Goal: Task Accomplishment & Management: Manage account settings

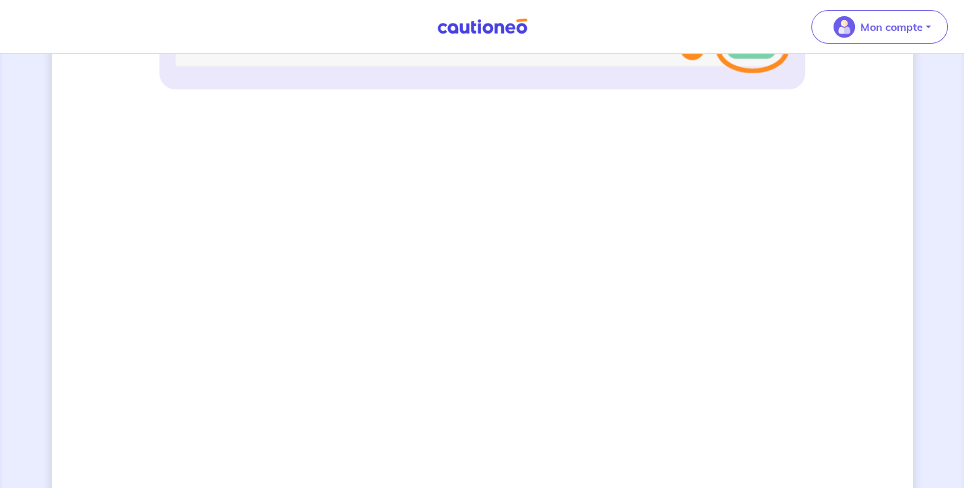
scroll to position [898, 0]
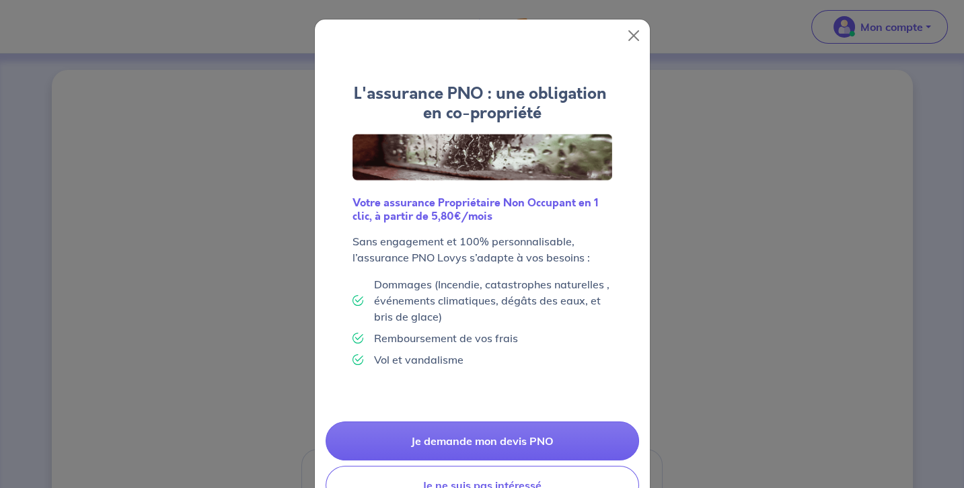
scroll to position [46, 0]
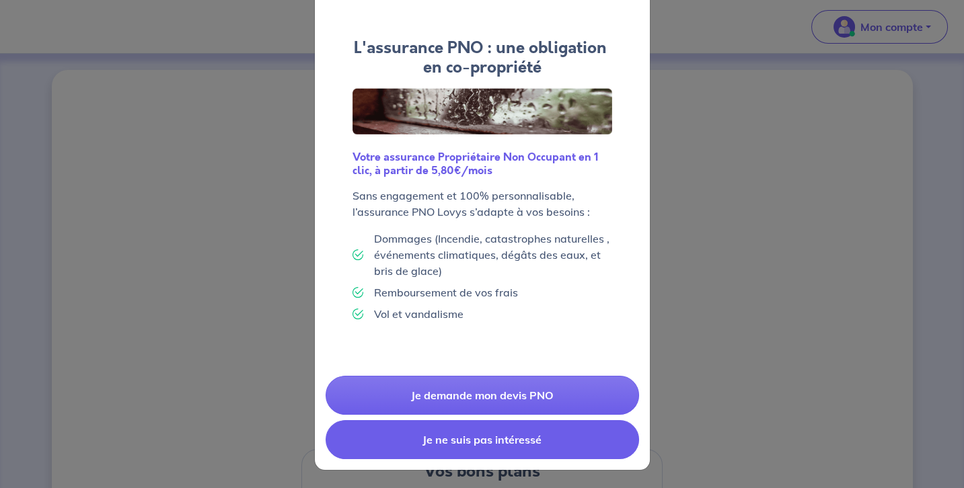
click at [496, 449] on button "Je ne suis pas intéressé" at bounding box center [482, 439] width 313 height 39
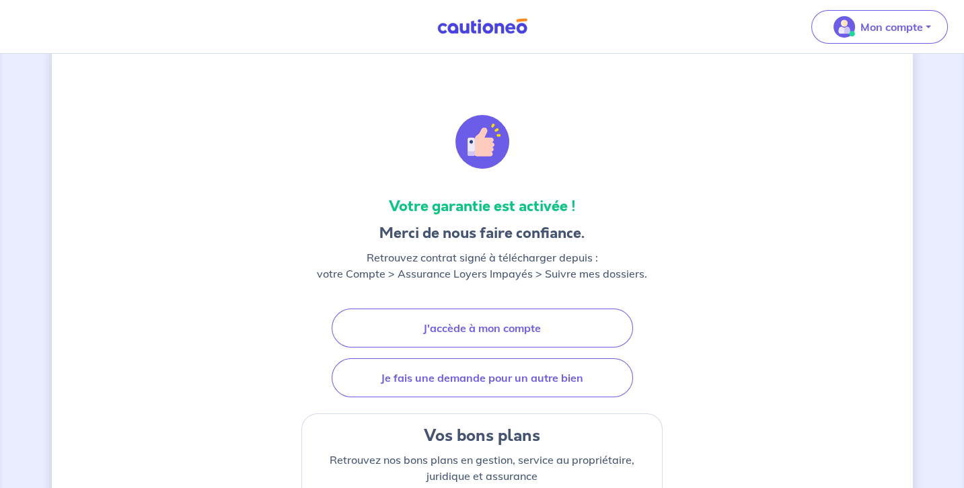
scroll to position [0, 0]
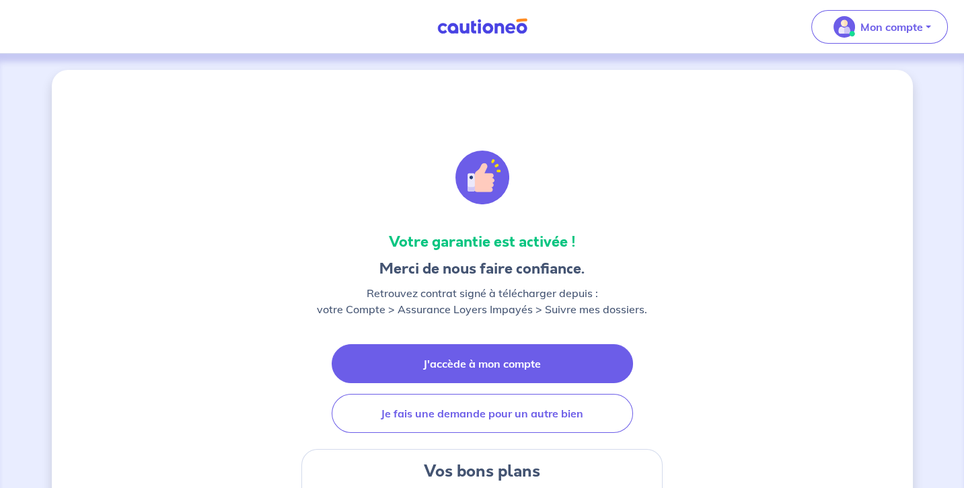
click at [504, 368] on link "J'accède à mon compte" at bounding box center [482, 363] width 301 height 39
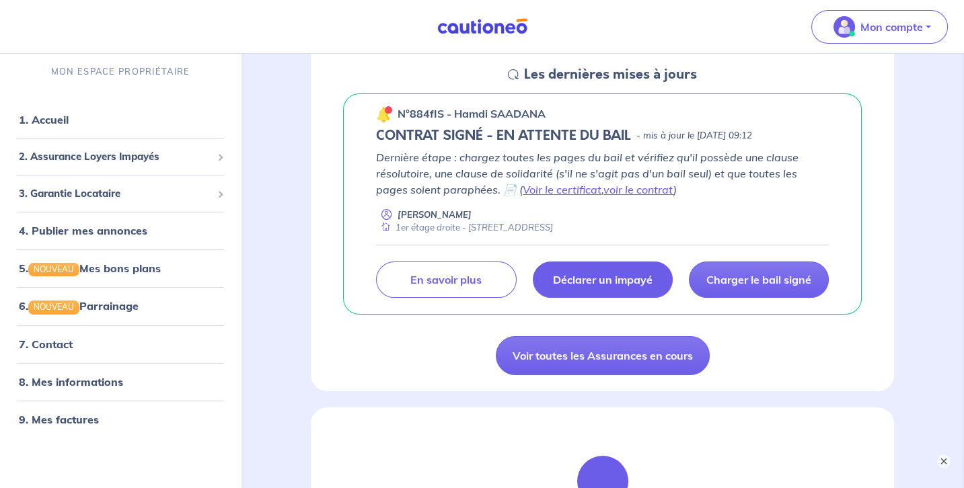
scroll to position [297, 0]
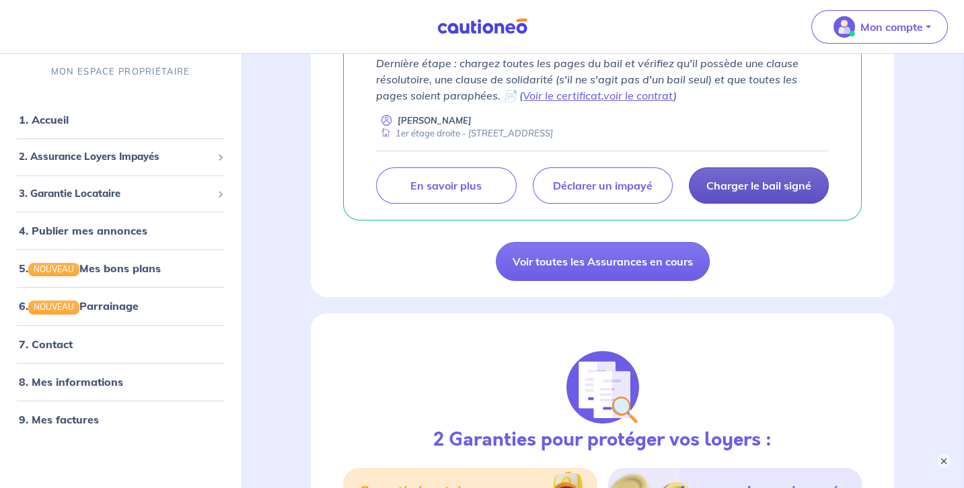
click at [765, 185] on p "Charger le bail signé" at bounding box center [758, 185] width 105 height 13
click at [603, 98] on link "voir le contrat" at bounding box center [638, 95] width 70 height 13
click at [549, 91] on link "Voir le certificat" at bounding box center [562, 95] width 79 height 13
click at [68, 126] on link "1. Accueil" at bounding box center [43, 119] width 49 height 13
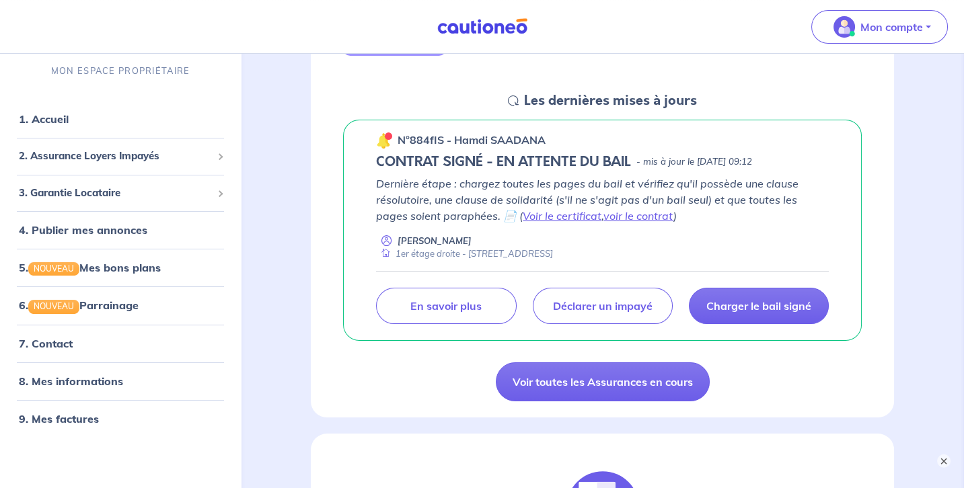
scroll to position [223, 0]
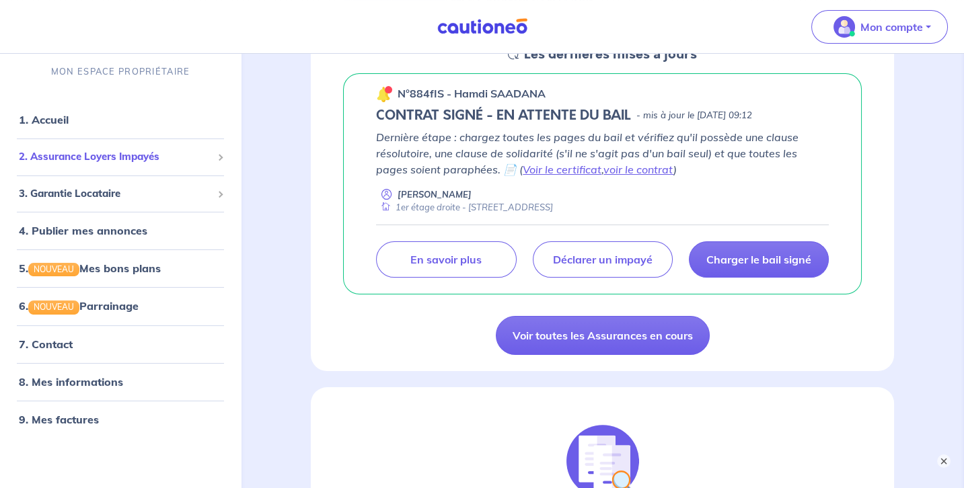
click at [84, 151] on span "2. Assurance Loyers Impayés" at bounding box center [115, 156] width 193 height 15
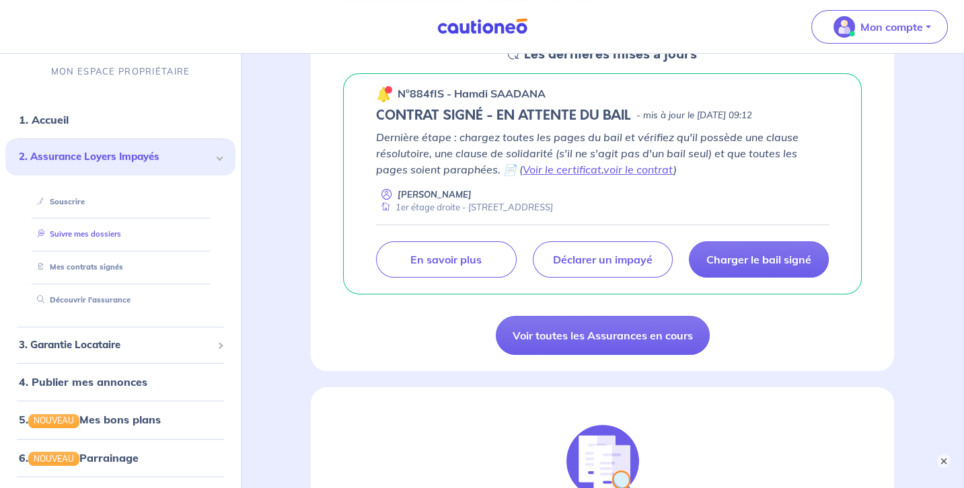
click at [73, 231] on link "Suivre mes dossiers" at bounding box center [76, 233] width 89 height 9
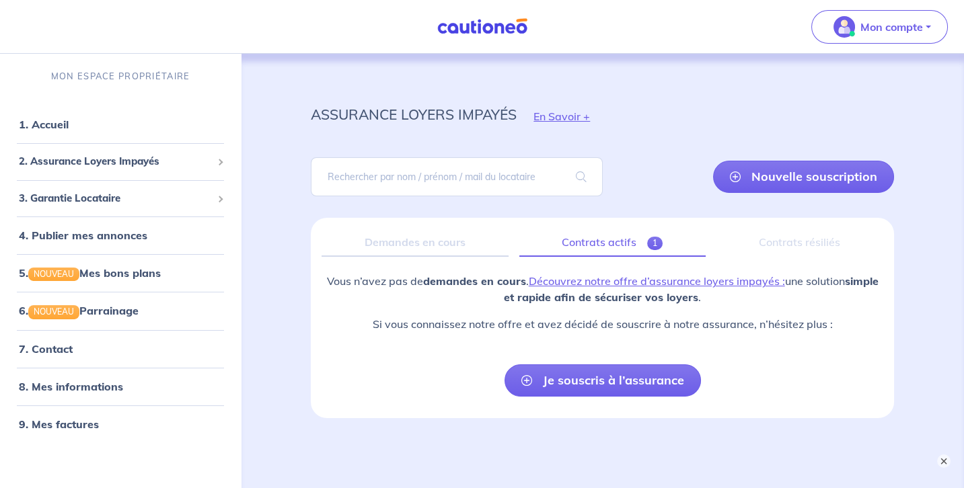
click at [598, 240] on link "Contrats actifs 1" at bounding box center [612, 243] width 186 height 28
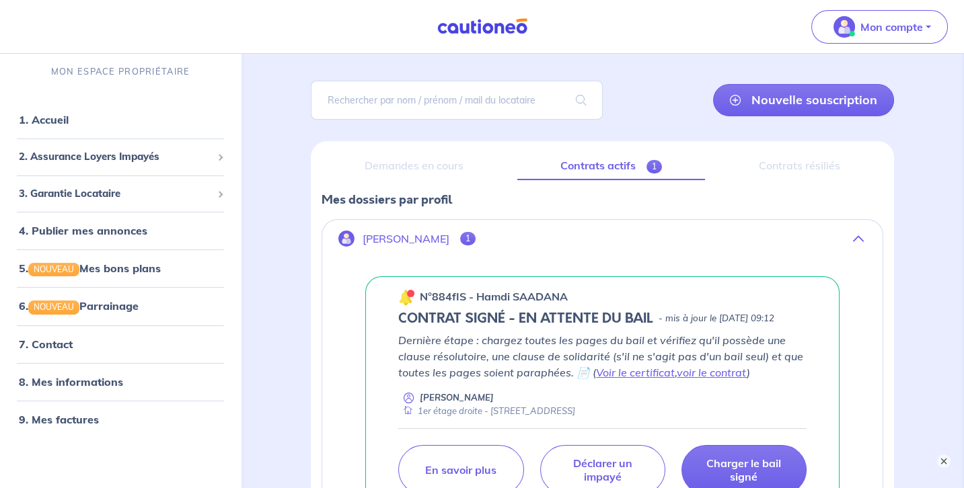
scroll to position [74, 0]
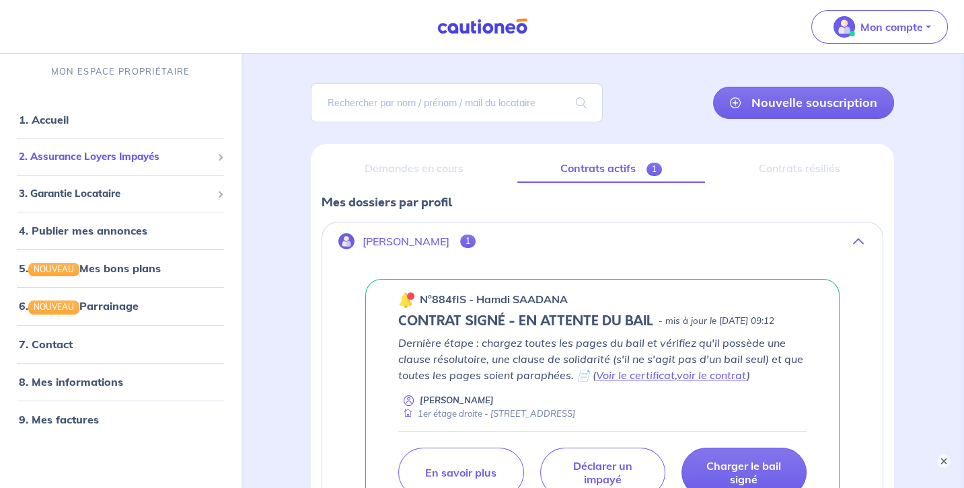
click at [74, 162] on span "2. Assurance Loyers Impayés" at bounding box center [115, 156] width 193 height 15
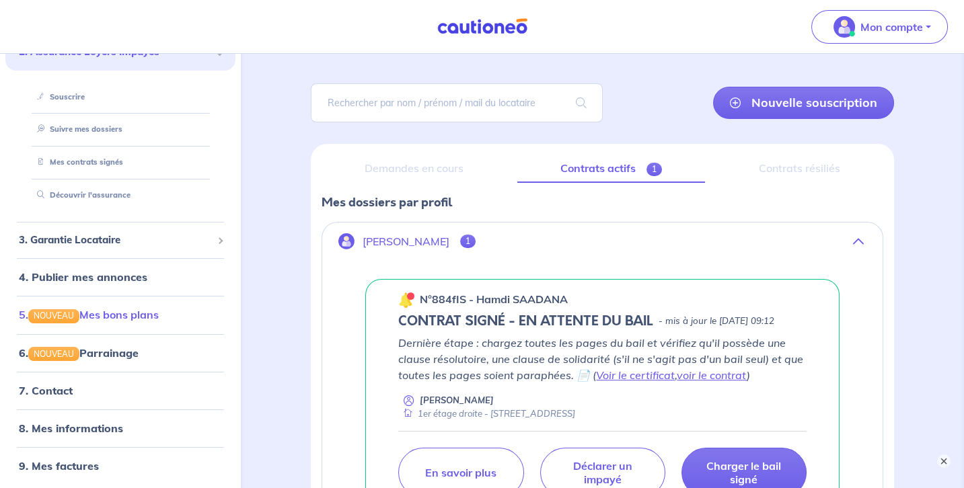
scroll to position [108, 0]
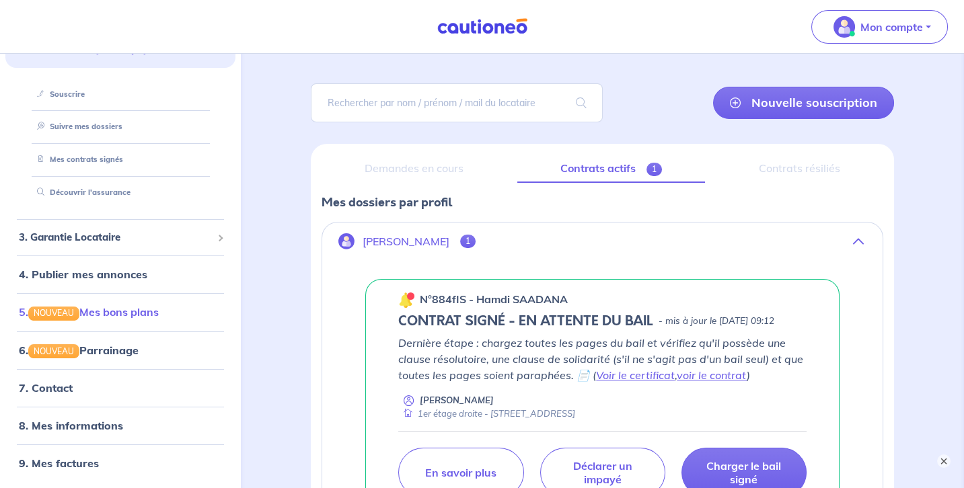
click at [98, 309] on link "5. NOUVEAU Mes bons plans" at bounding box center [89, 311] width 140 height 13
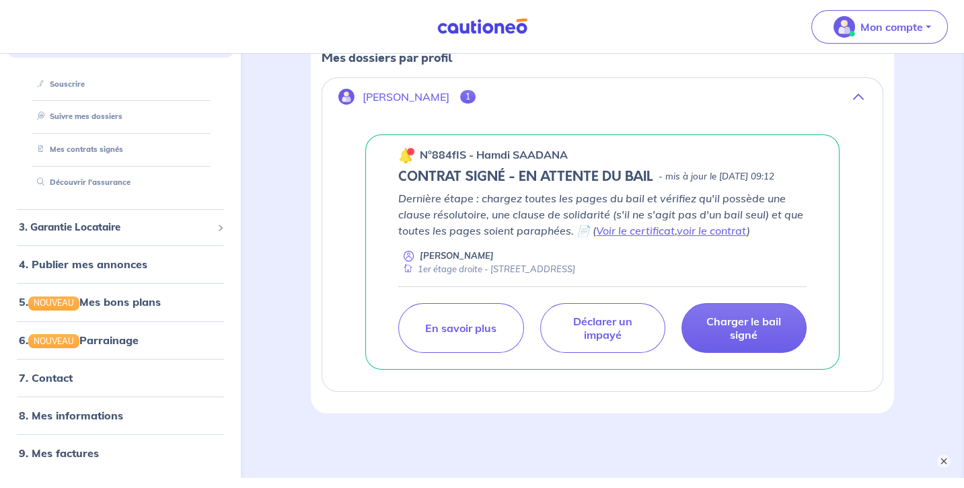
scroll to position [107, 0]
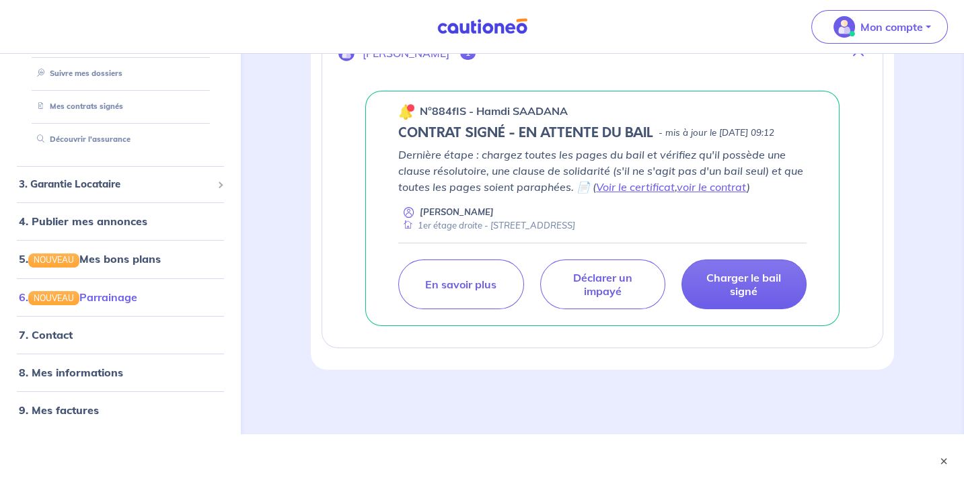
click at [101, 296] on link "6. NOUVEAU Parrainage" at bounding box center [78, 296] width 118 height 13
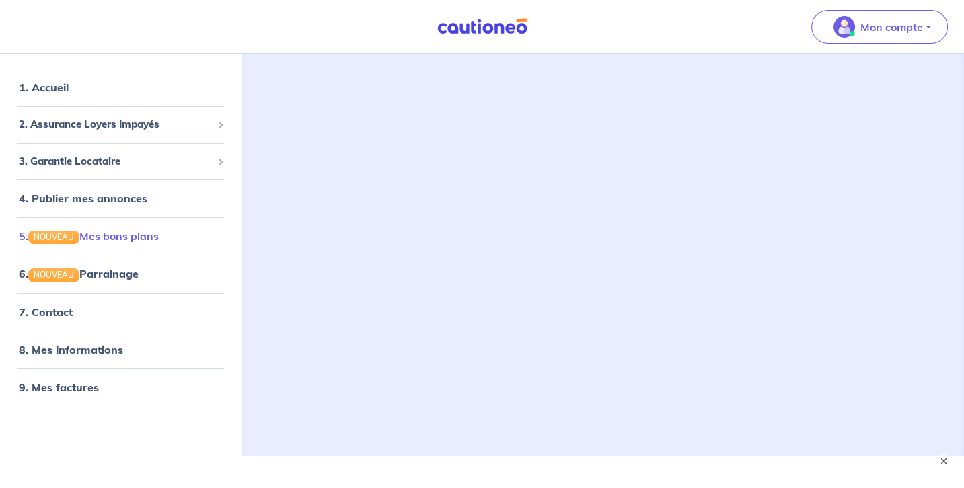
scroll to position [59, 0]
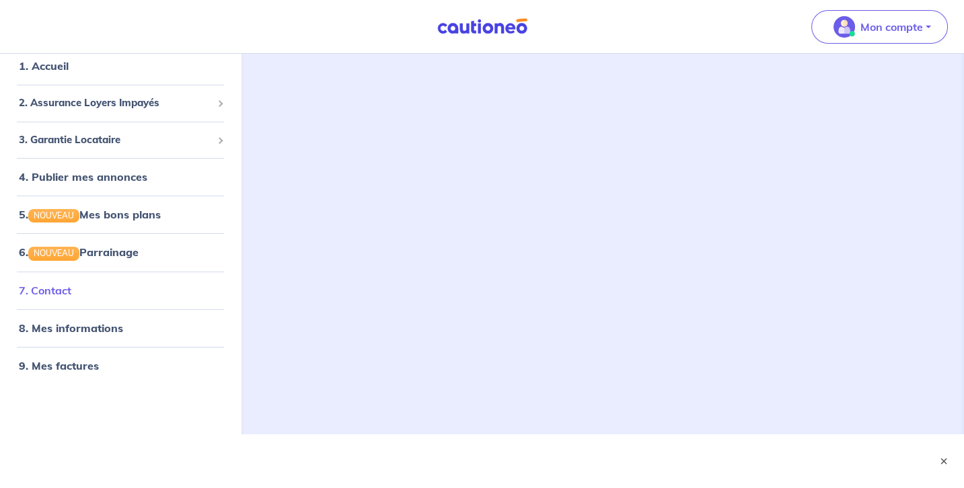
click at [71, 289] on link "7. Contact" at bounding box center [45, 290] width 52 height 13
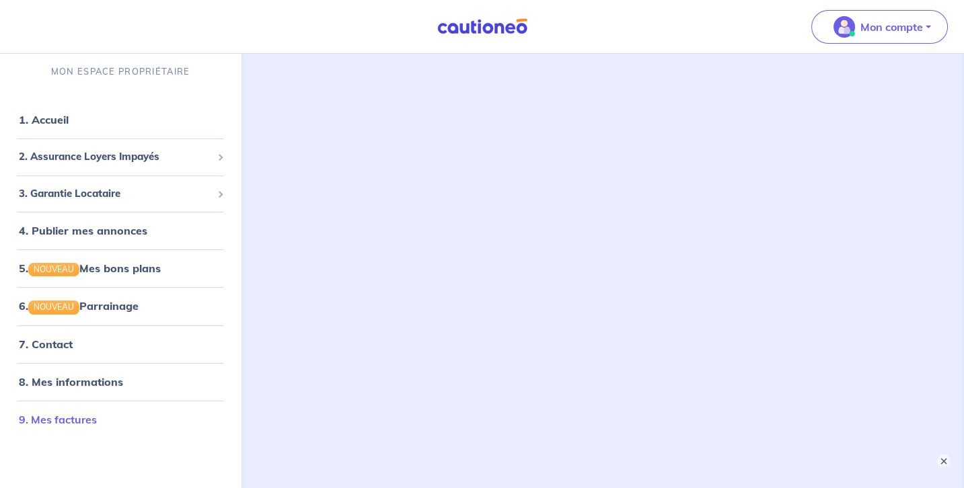
click at [69, 414] on link "9. Mes factures" at bounding box center [58, 418] width 78 height 13
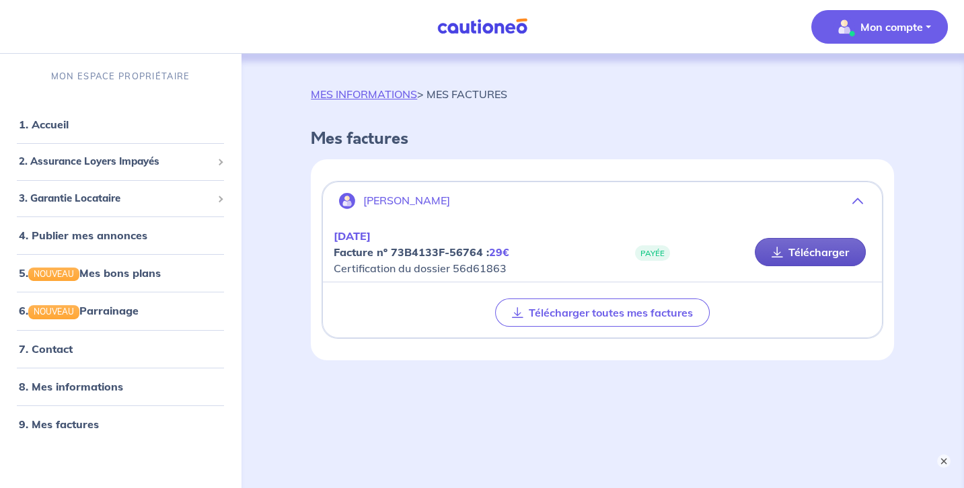
click at [804, 256] on link "Télécharger" at bounding box center [810, 252] width 111 height 28
click at [944, 26] on button "Mon compte" at bounding box center [879, 27] width 137 height 34
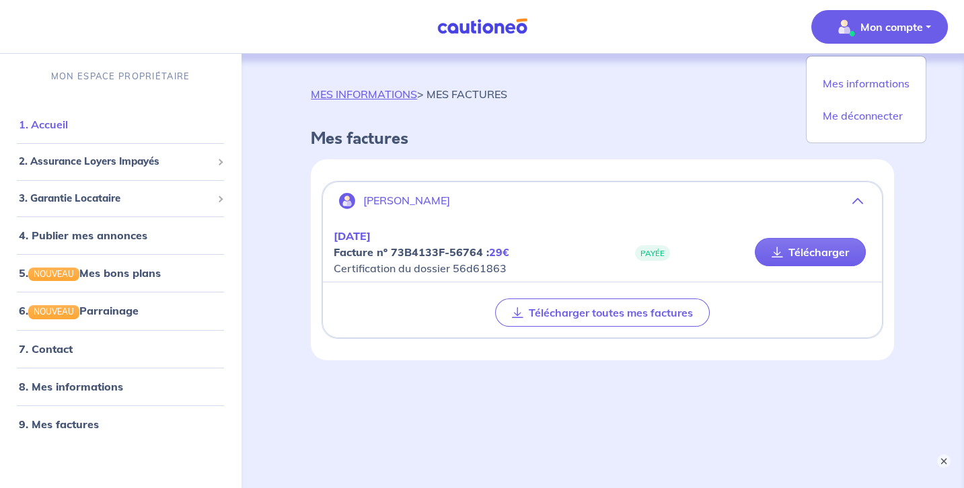
click at [68, 125] on link "1. Accueil" at bounding box center [43, 124] width 49 height 13
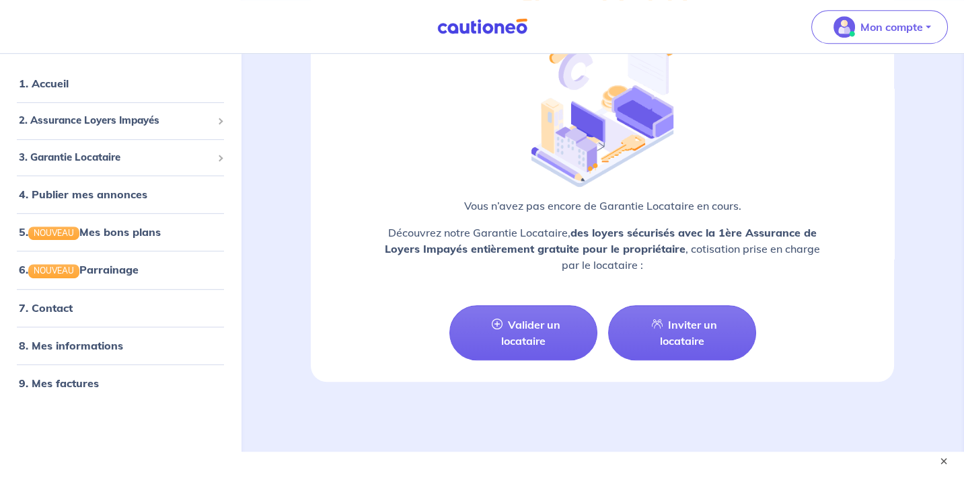
scroll to position [1671, 0]
